Goal: Information Seeking & Learning: Learn about a topic

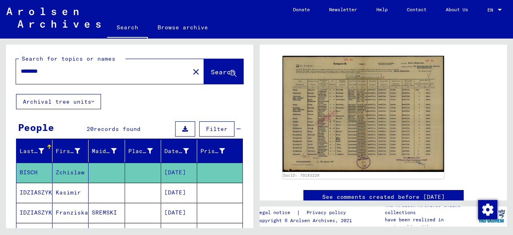
scroll to position [91, 0]
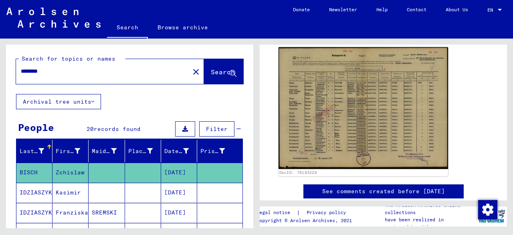
click at [360, 106] on img at bounding box center [364, 108] width 170 height 122
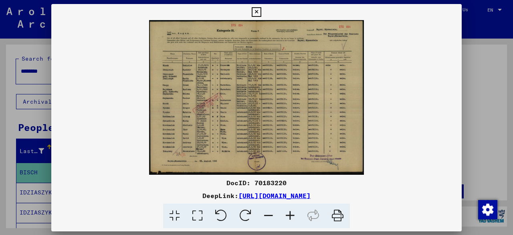
click at [360, 106] on img at bounding box center [256, 97] width 411 height 154
click at [289, 213] on icon at bounding box center [291, 215] width 22 height 24
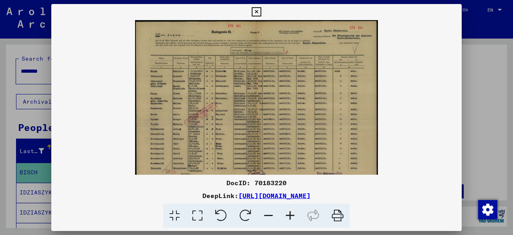
click at [289, 213] on icon at bounding box center [291, 215] width 22 height 24
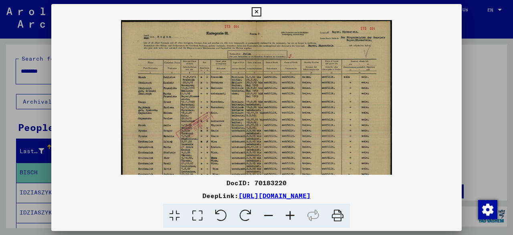
click at [289, 213] on icon at bounding box center [291, 215] width 22 height 24
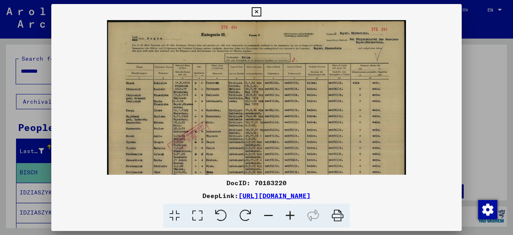
click at [289, 213] on icon at bounding box center [291, 215] width 22 height 24
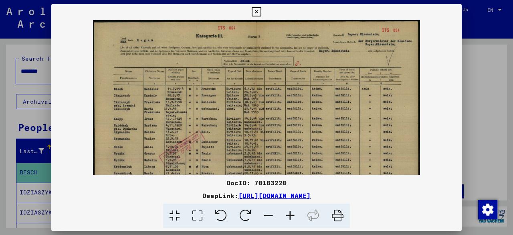
click at [289, 213] on icon at bounding box center [291, 215] width 22 height 24
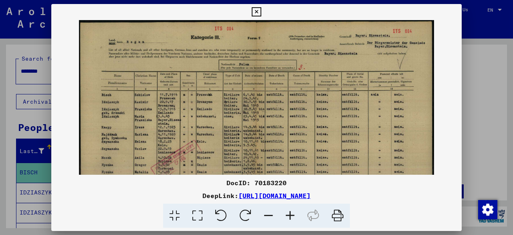
click at [290, 213] on icon at bounding box center [291, 215] width 22 height 24
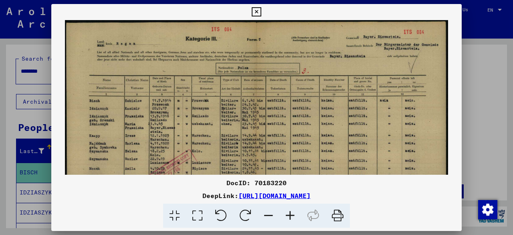
click at [290, 213] on icon at bounding box center [291, 215] width 22 height 24
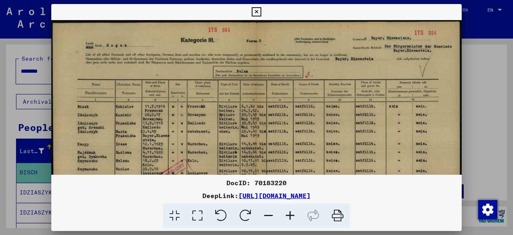
click at [290, 213] on icon at bounding box center [291, 215] width 22 height 24
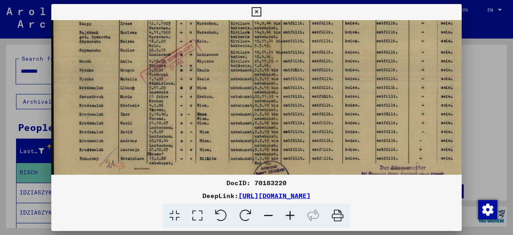
scroll to position [137, 2]
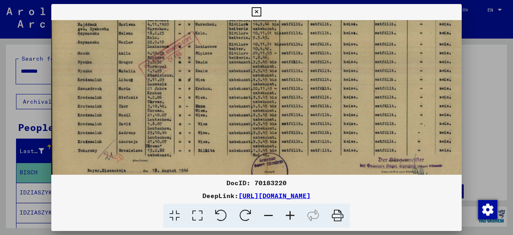
drag, startPoint x: 405, startPoint y: 116, endPoint x: 442, endPoint y: -18, distance: 138.5
click at [442, 0] on html "Search Browse archive Donate Newsletter Help Contact About Us Search Browse arc…" at bounding box center [256, 117] width 513 height 235
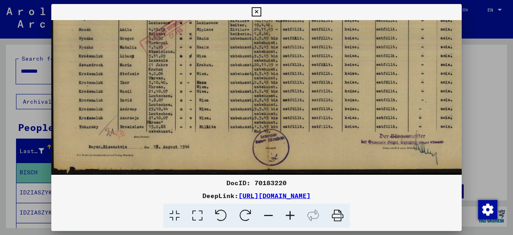
scroll to position [160, 1]
drag, startPoint x: 400, startPoint y: 122, endPoint x: 401, endPoint y: 3, distance: 119.1
click at [401, 3] on div "DocID: 70183220 DeepLink: [URL][DOMAIN_NAME]" at bounding box center [256, 117] width 513 height 235
click at [260, 10] on icon at bounding box center [256, 12] width 9 height 10
